Goal: Task Accomplishment & Management: Manage account settings

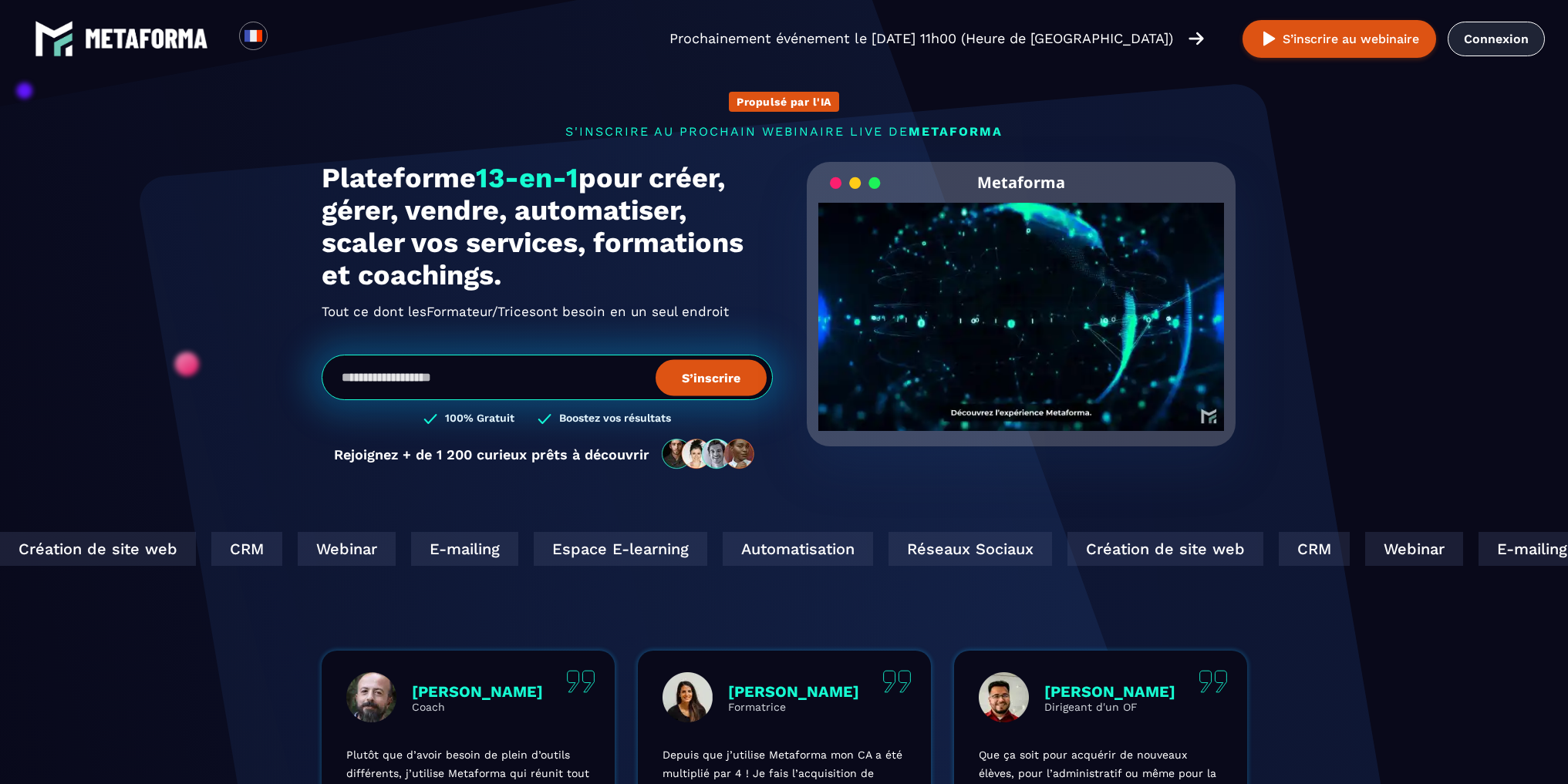
click at [1491, 42] on link "Connexion" at bounding box center [1496, 39] width 97 height 35
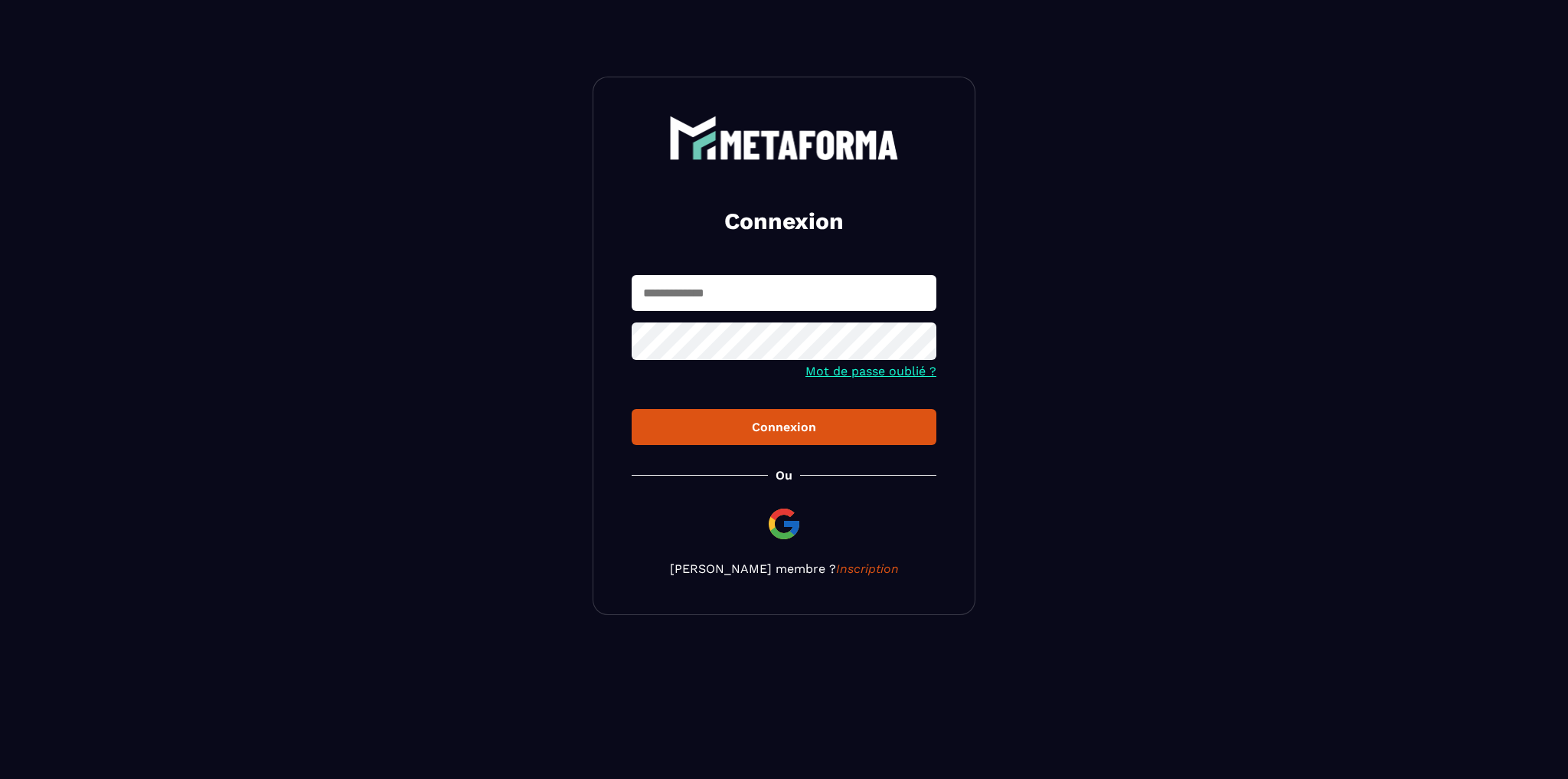
type input "**********"
click at [664, 431] on div "Connexion" at bounding box center [784, 427] width 280 height 15
